Goal: Browse casually: Explore the website without a specific task or goal

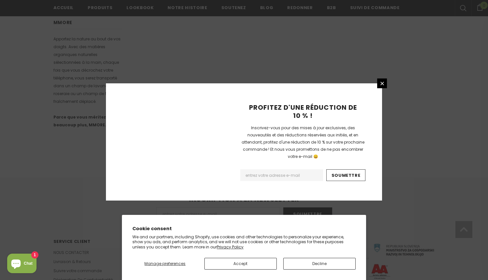
scroll to position [404, 0]
